Goal: Complete application form

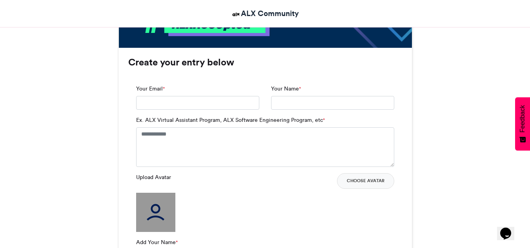
scroll to position [491, 0]
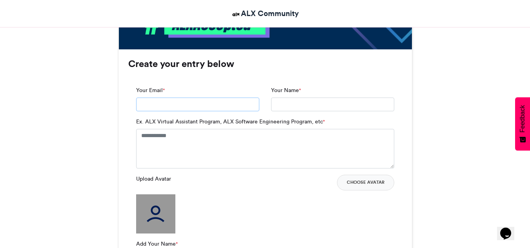
click at [240, 104] on input "Your Email *" at bounding box center [197, 105] width 123 height 14
type input "**********"
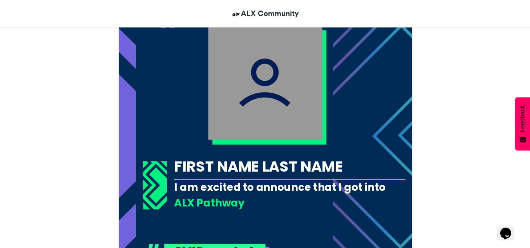
scroll to position [260, 0]
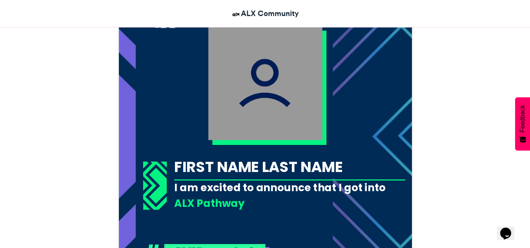
click at [279, 91] on img at bounding box center [265, 83] width 114 height 114
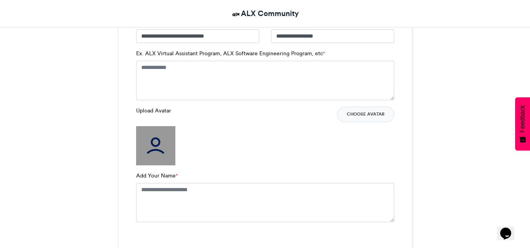
scroll to position [564, 0]
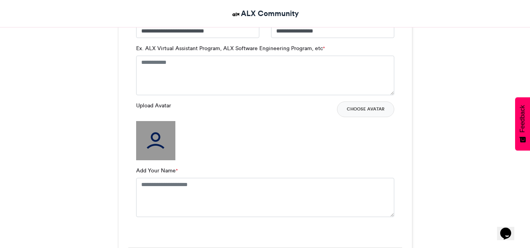
click at [146, 143] on img at bounding box center [155, 140] width 39 height 39
click at [375, 106] on button "Choose Avatar" at bounding box center [365, 110] width 57 height 16
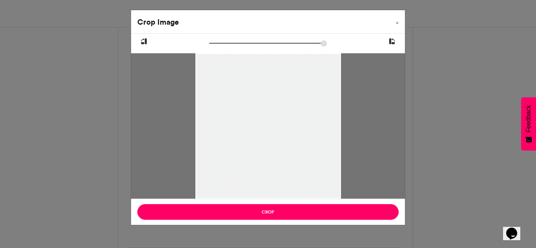
click at [396, 40] on button at bounding box center [392, 42] width 26 height 16
drag, startPoint x: 212, startPoint y: 44, endPoint x: 220, endPoint y: 44, distance: 7.9
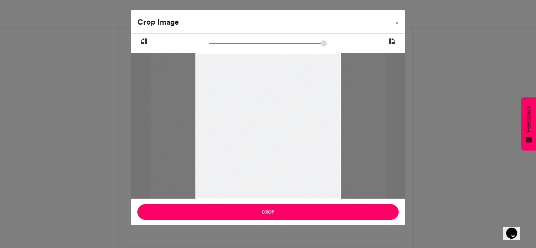
type input "******"
click at [220, 44] on input "zoom" at bounding box center [268, 43] width 118 height 7
drag, startPoint x: 242, startPoint y: 82, endPoint x: 251, endPoint y: 149, distance: 67.6
click at [251, 149] on div at bounding box center [277, 192] width 230 height 345
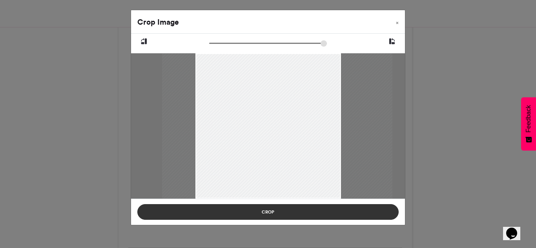
click at [251, 215] on button "Crop" at bounding box center [267, 212] width 261 height 16
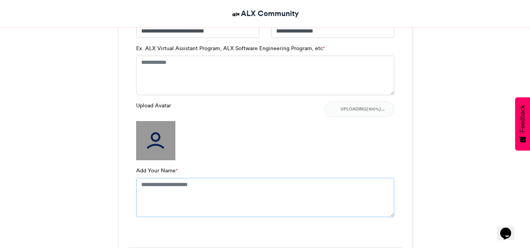
click at [206, 194] on textarea "Add Your Name *" at bounding box center [265, 197] width 258 height 39
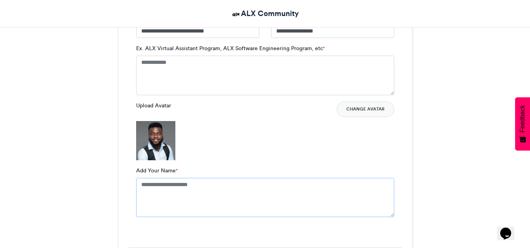
type textarea "**********"
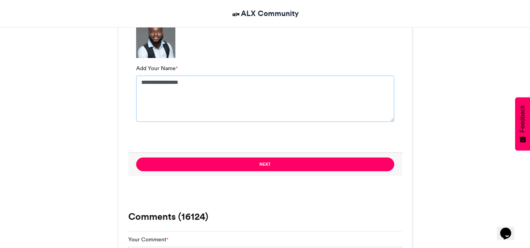
scroll to position [680, 0]
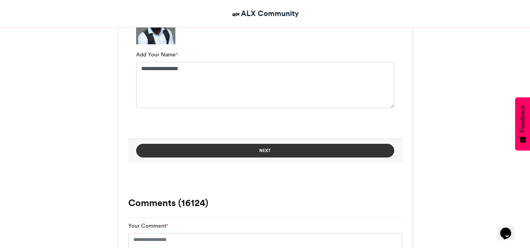
click at [254, 155] on button "Next" at bounding box center [265, 151] width 258 height 14
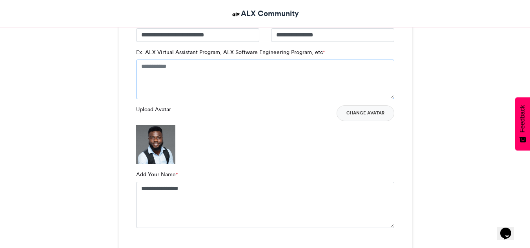
scroll to position [547, 0]
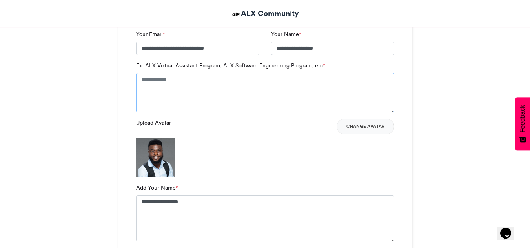
click at [223, 88] on textarea "Ex. ALX Virtual Assistant Program, ALX Software Engineering Program, etc *" at bounding box center [265, 92] width 258 height 39
drag, startPoint x: 144, startPoint y: 63, endPoint x: 218, endPoint y: 65, distance: 74.1
click at [218, 65] on label "Ex. ALX Virtual Assistant Program, ALX Software Engineering Program, etc *" at bounding box center [230, 66] width 189 height 8
copy label "ALX Virtual Assistant Program"
click at [208, 82] on textarea "Ex. ALX Virtual Assistant Program, ALX Software Engineering Program, etc *" at bounding box center [265, 92] width 258 height 39
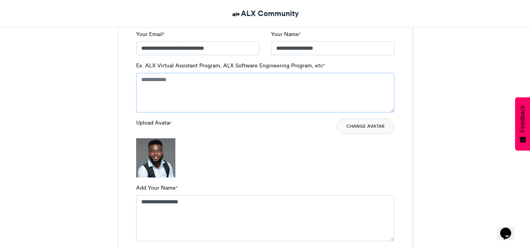
paste textarea "**********"
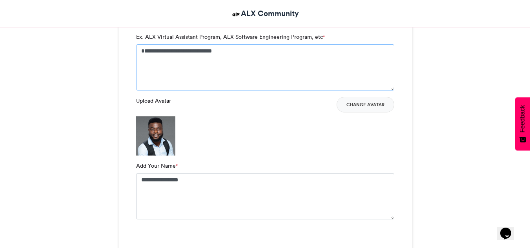
scroll to position [576, 0]
click at [143, 49] on textarea "**********" at bounding box center [265, 67] width 258 height 46
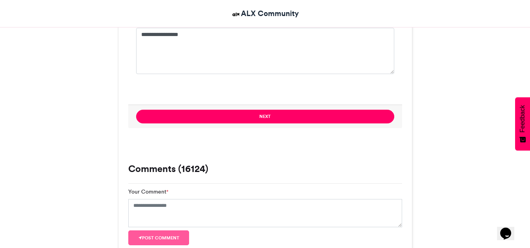
scroll to position [721, 0]
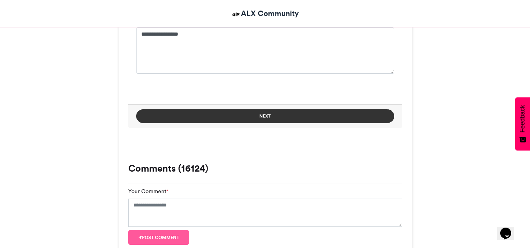
type textarea "**********"
click at [186, 118] on button "Next" at bounding box center [265, 116] width 258 height 14
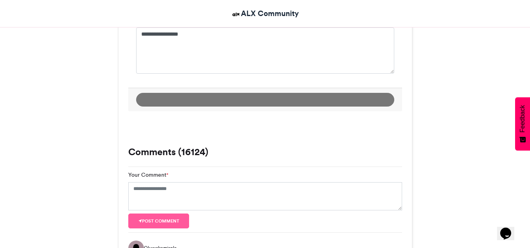
scroll to position [452, 0]
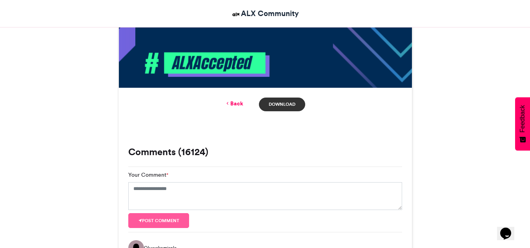
click at [272, 102] on link "Download" at bounding box center [282, 105] width 46 height 14
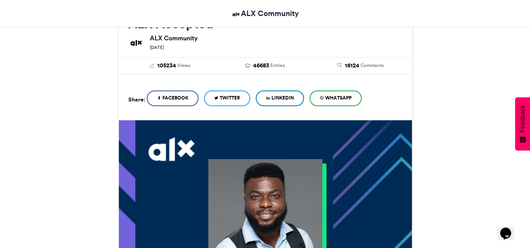
scroll to position [127, 0]
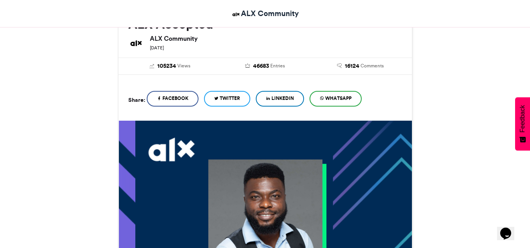
click at [340, 96] on span "WhatsApp" at bounding box center [338, 98] width 26 height 7
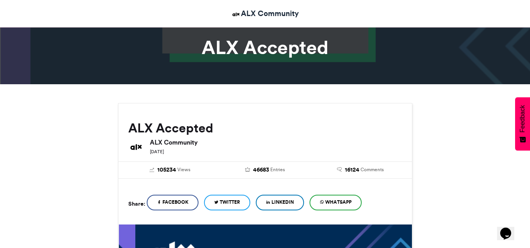
scroll to position [23, 0]
